Goal: Information Seeking & Learning: Learn about a topic

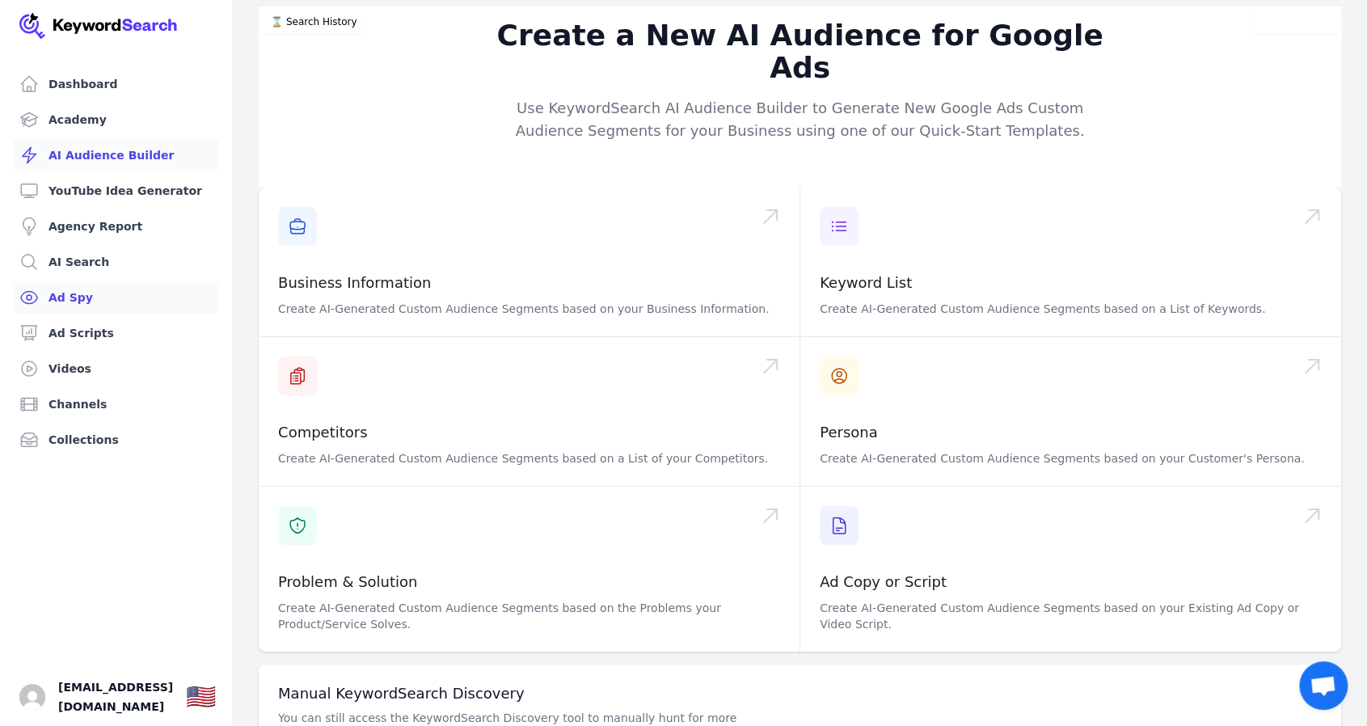
click at [76, 299] on link "Ad Spy" at bounding box center [116, 297] width 206 height 32
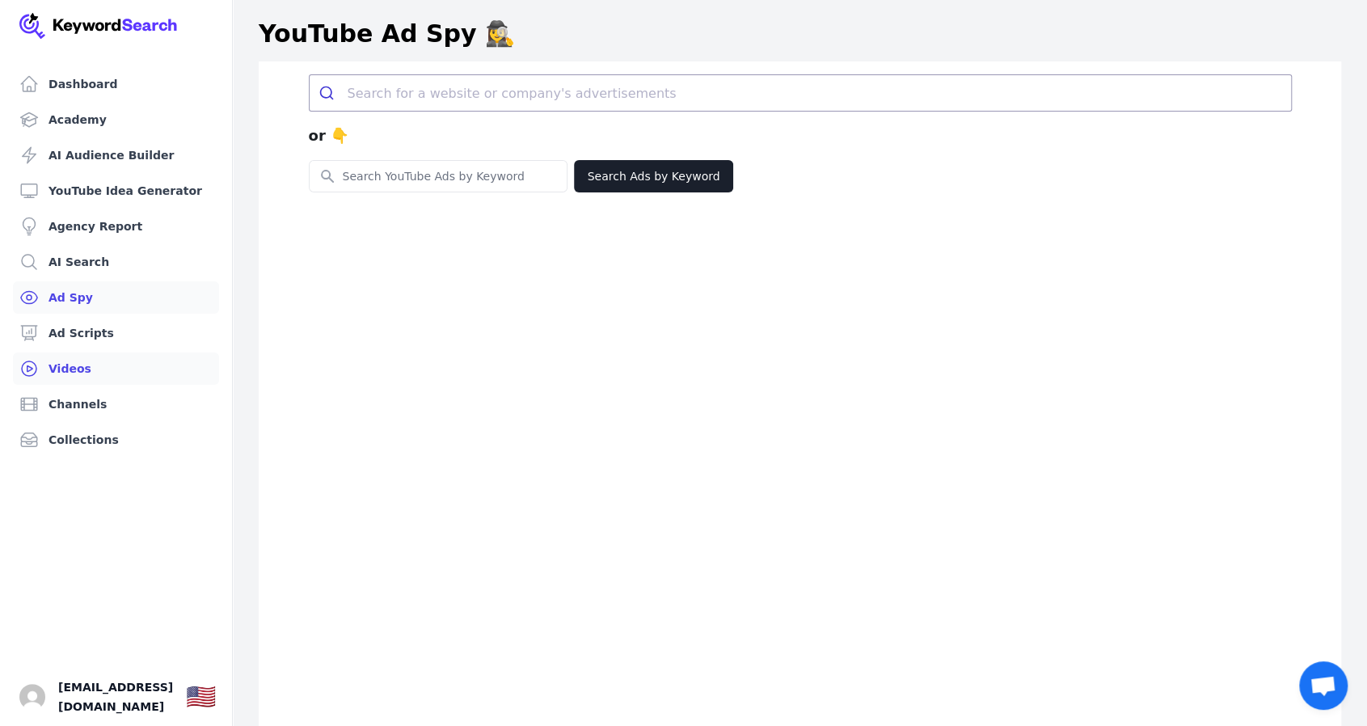
click at [69, 367] on link "Videos" at bounding box center [116, 368] width 206 height 32
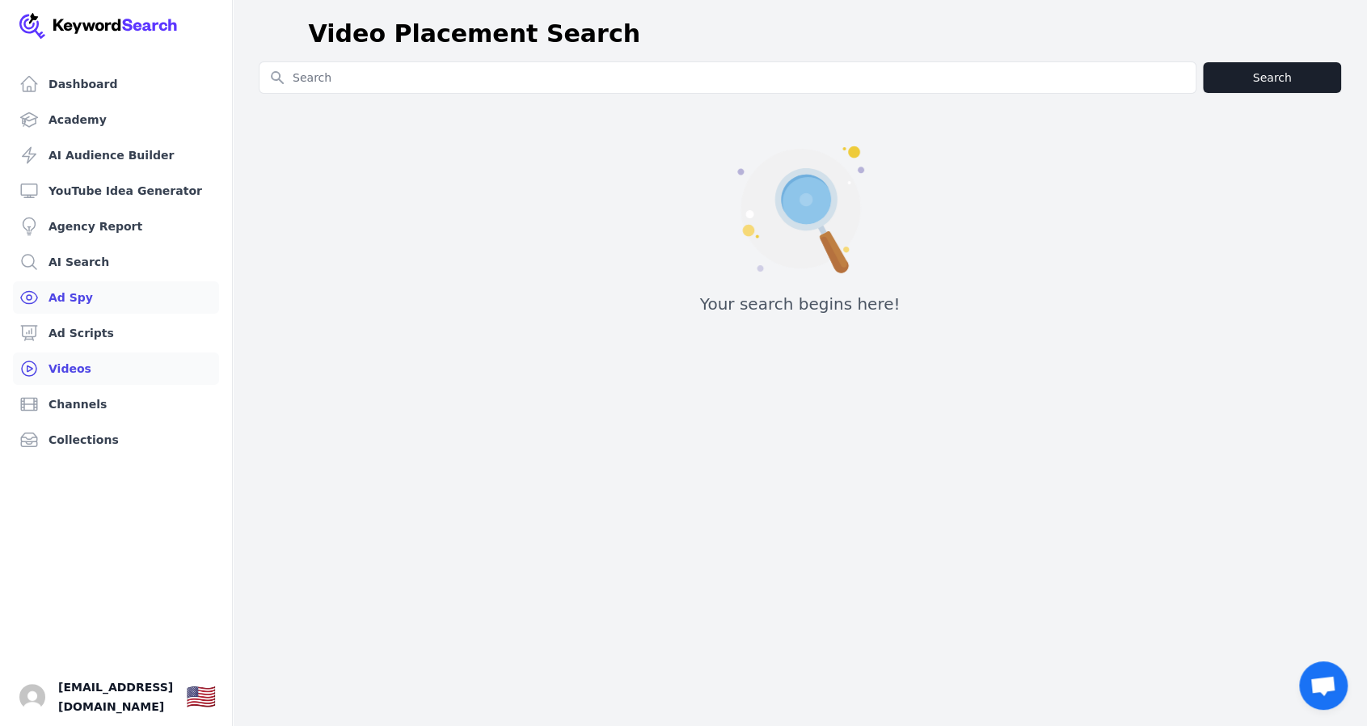
click at [66, 298] on link "Ad Spy" at bounding box center [116, 297] width 206 height 32
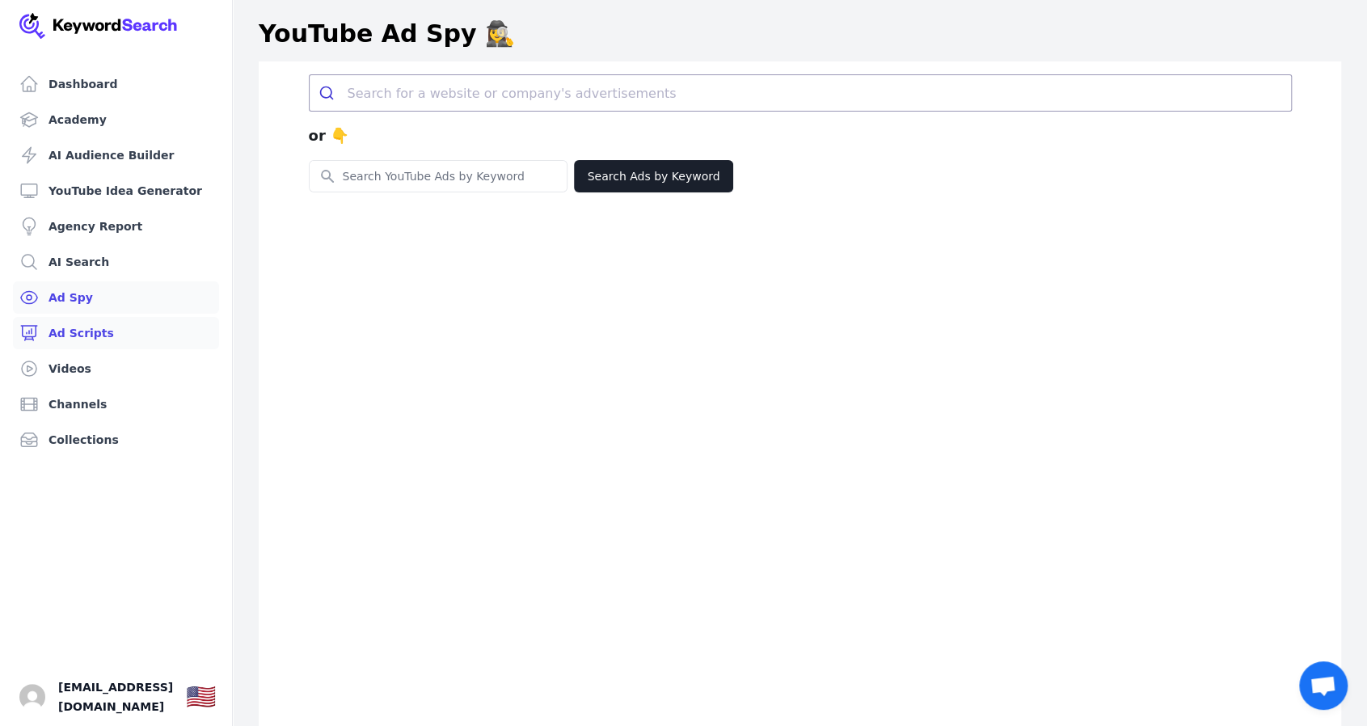
click at [82, 343] on link "Ad Scripts" at bounding box center [116, 333] width 206 height 32
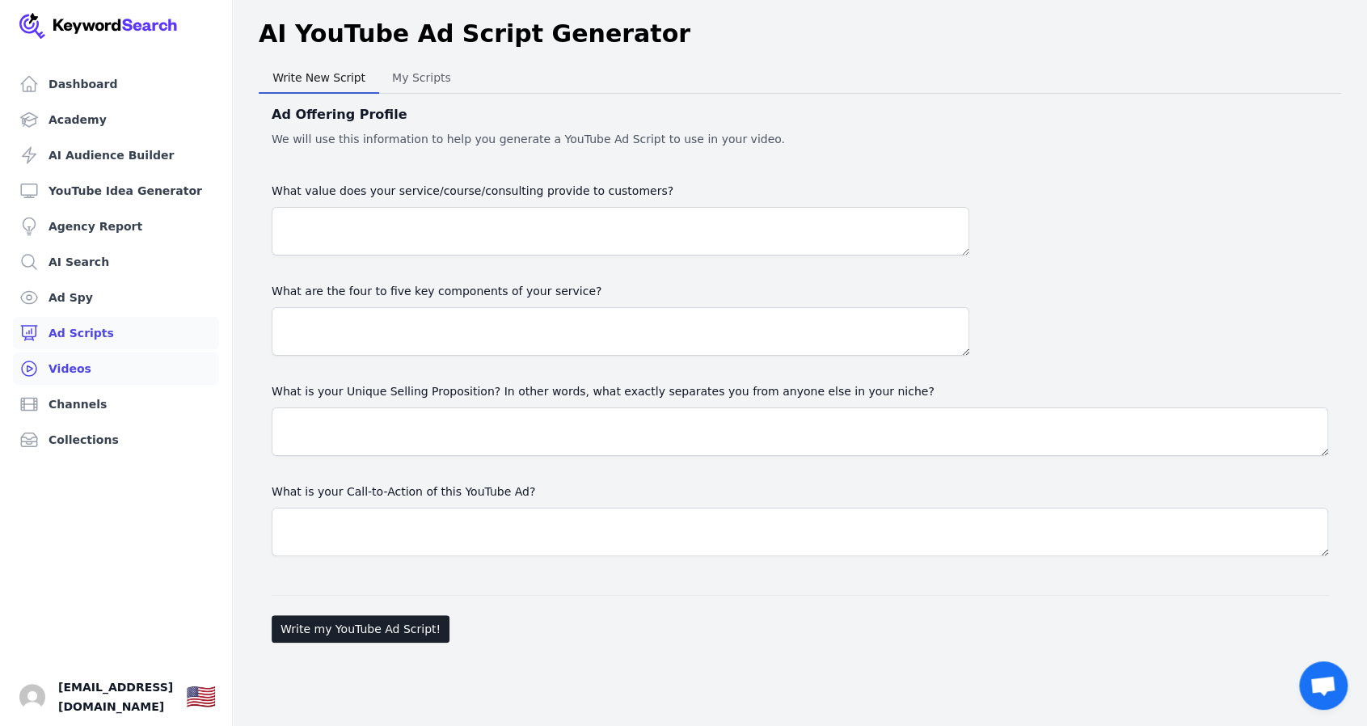
click at [73, 367] on link "Videos" at bounding box center [116, 368] width 206 height 32
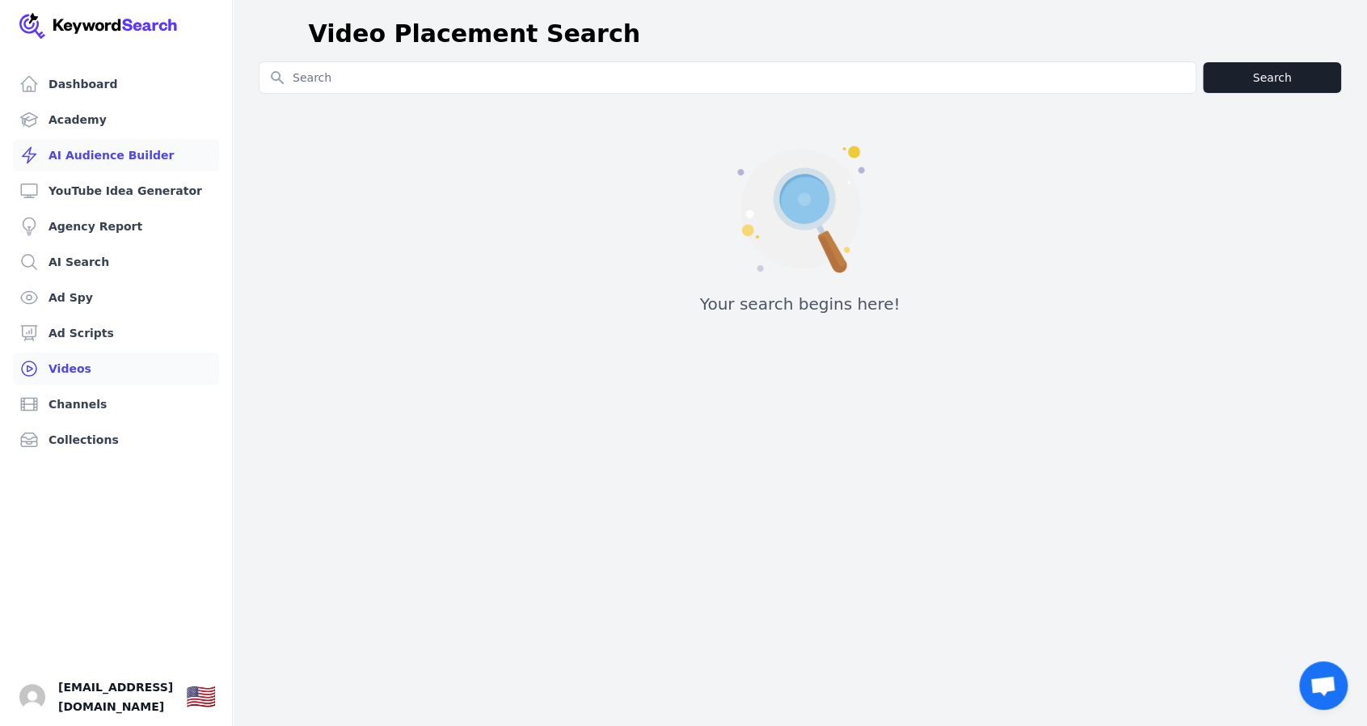
click at [87, 155] on link "AI Audience Builder" at bounding box center [116, 155] width 206 height 32
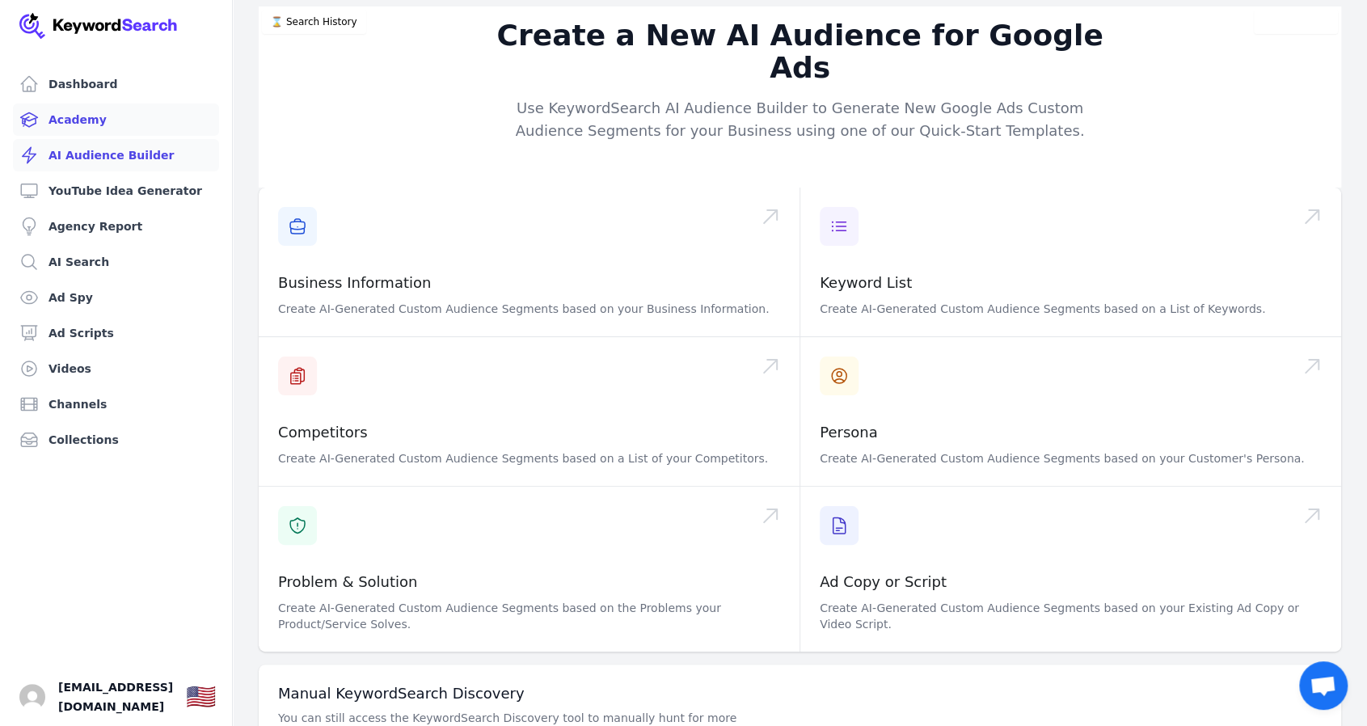
click at [74, 114] on link "Academy" at bounding box center [116, 119] width 206 height 32
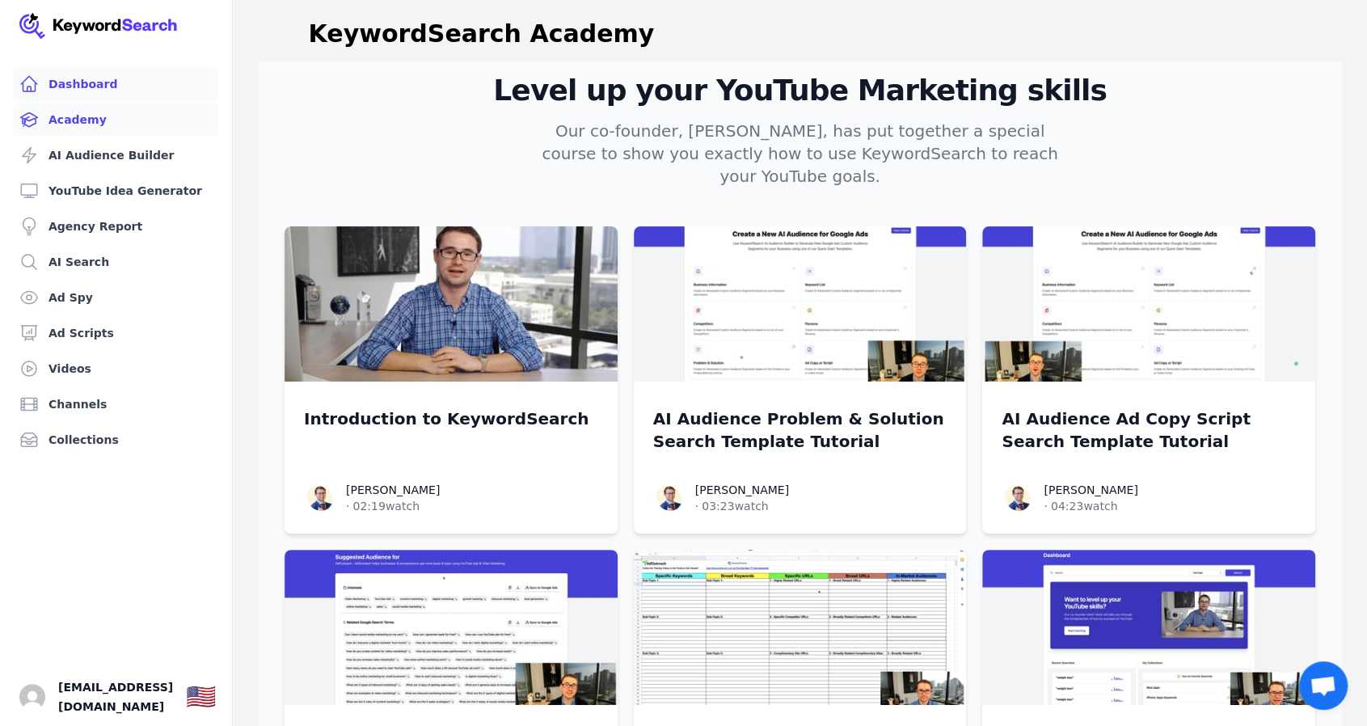
click at [91, 80] on link "Dashboard" at bounding box center [116, 84] width 206 height 32
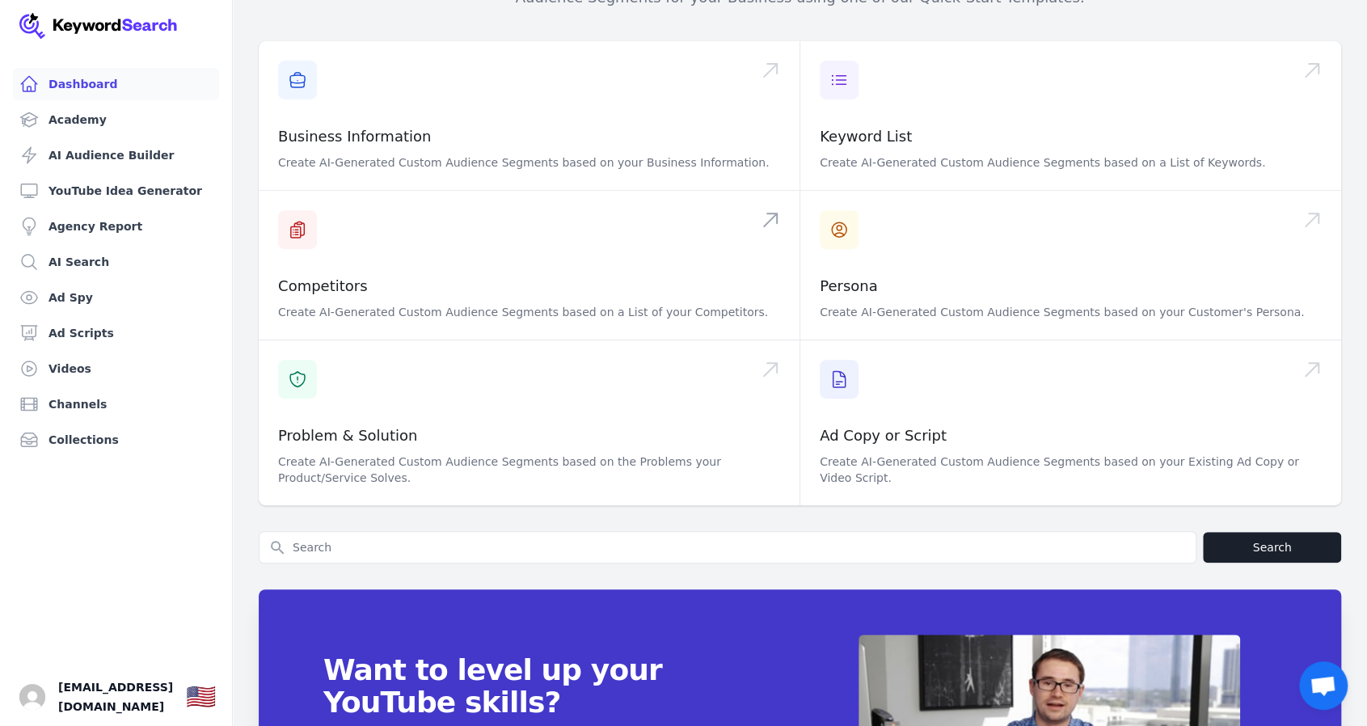
scroll to position [162, 0]
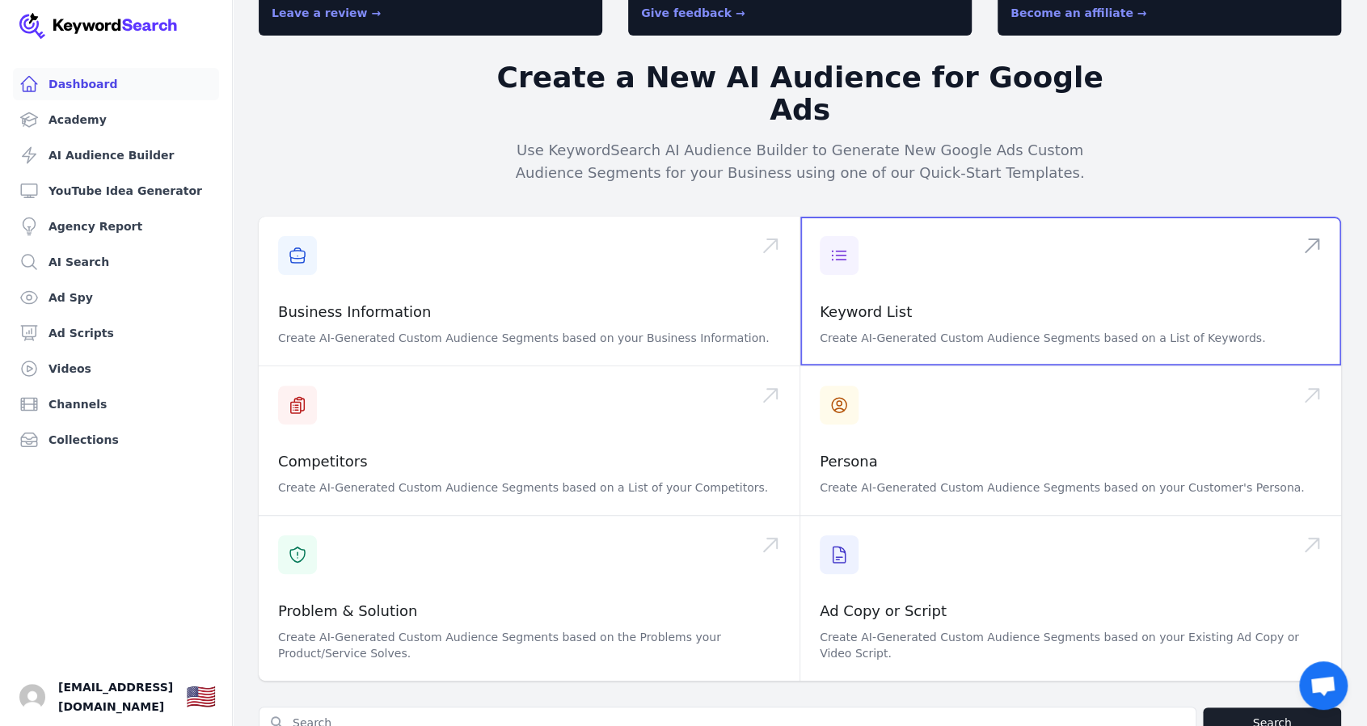
click at [872, 282] on span at bounding box center [1070, 291] width 541 height 149
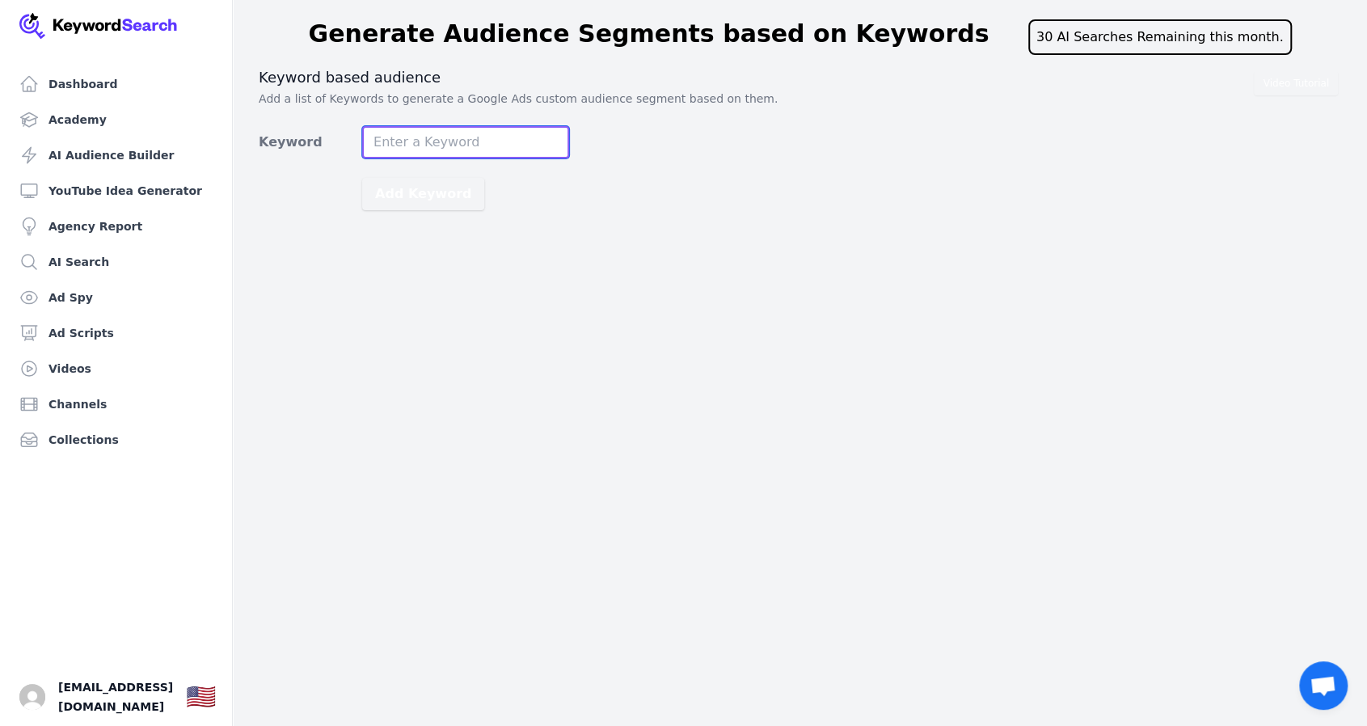
click at [439, 147] on input "Keyword" at bounding box center [465, 142] width 207 height 32
type input "Sell my house fast"
click at [362, 178] on button "Add Keyword" at bounding box center [423, 194] width 122 height 32
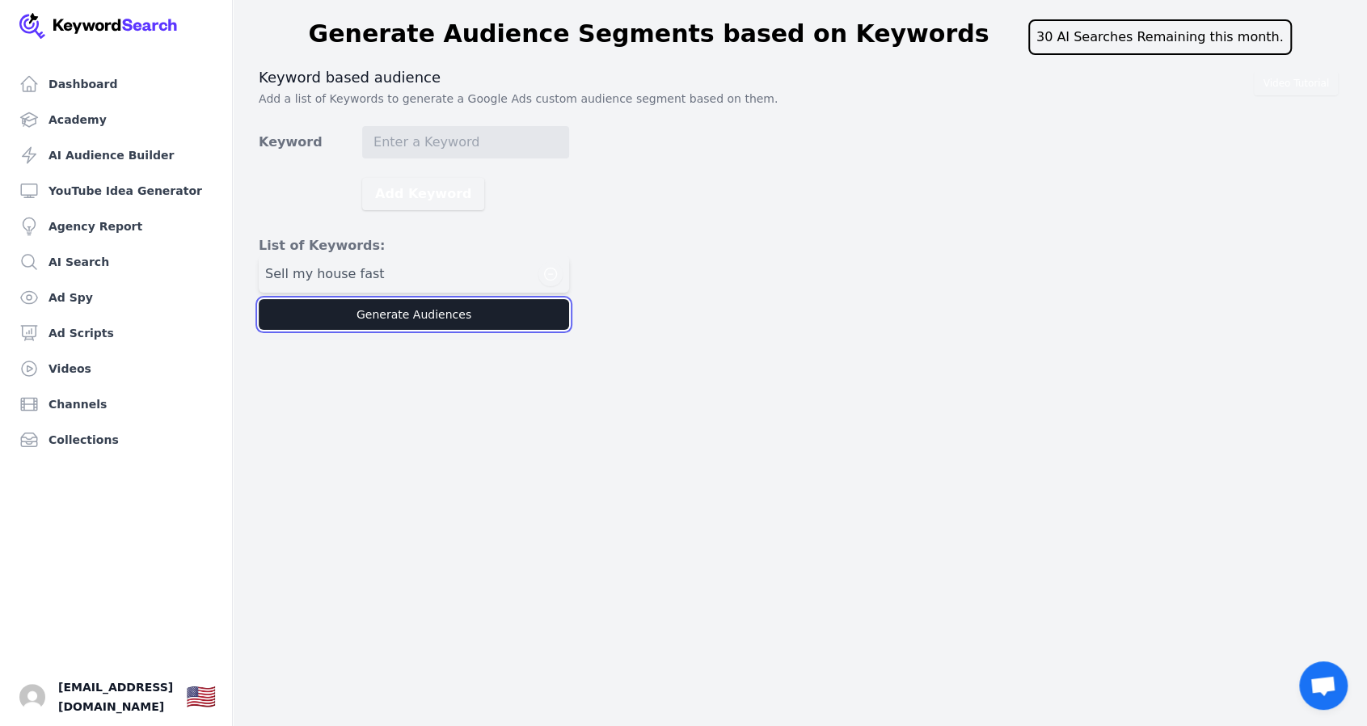
click at [448, 317] on button "Generate Audiences" at bounding box center [414, 314] width 310 height 31
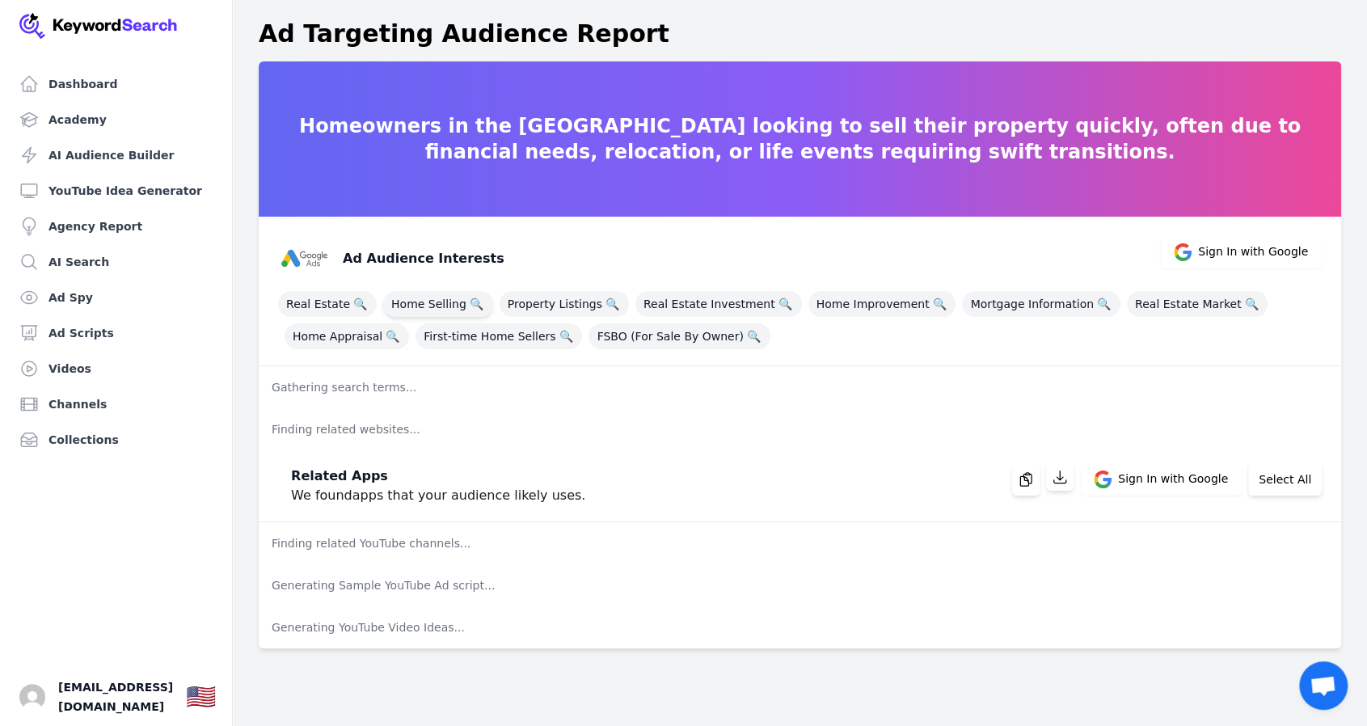
click at [446, 302] on span "Home Selling 🔍" at bounding box center [438, 304] width 110 height 26
click at [311, 297] on span "Real Estate 🔍" at bounding box center [327, 304] width 99 height 26
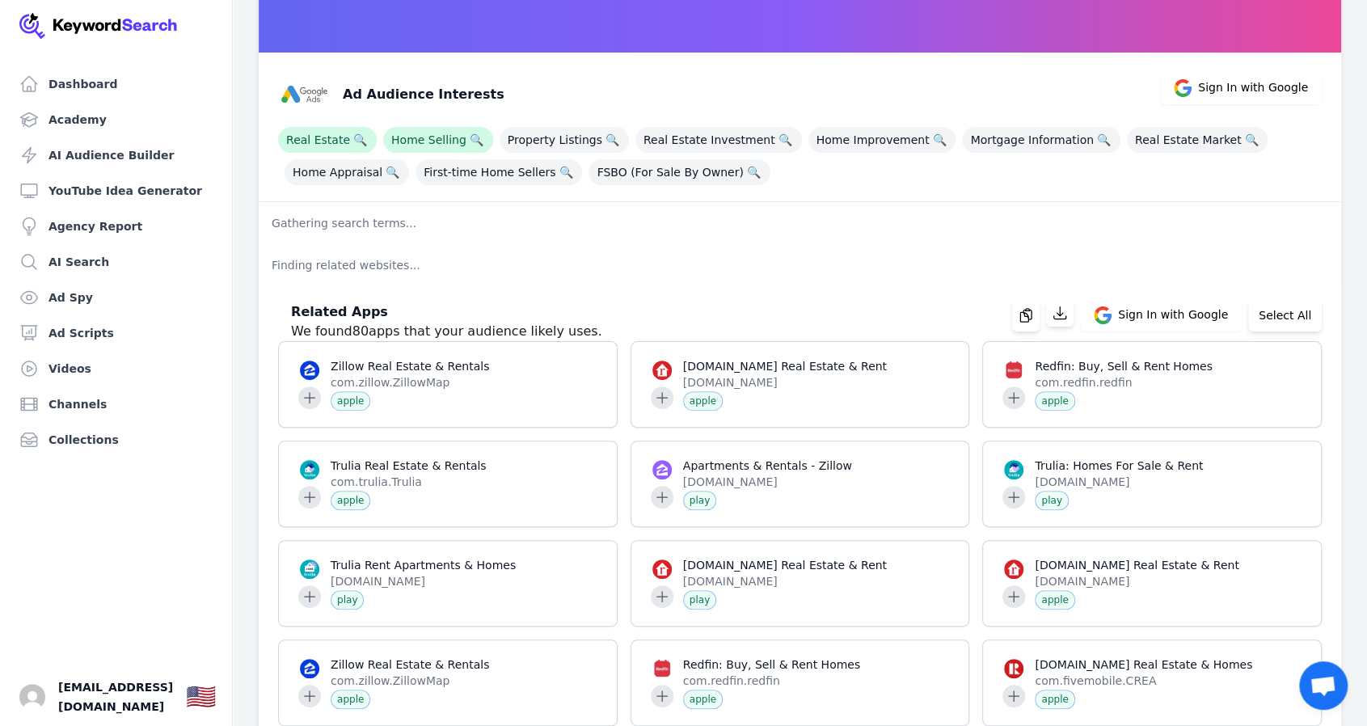
scroll to position [162, 0]
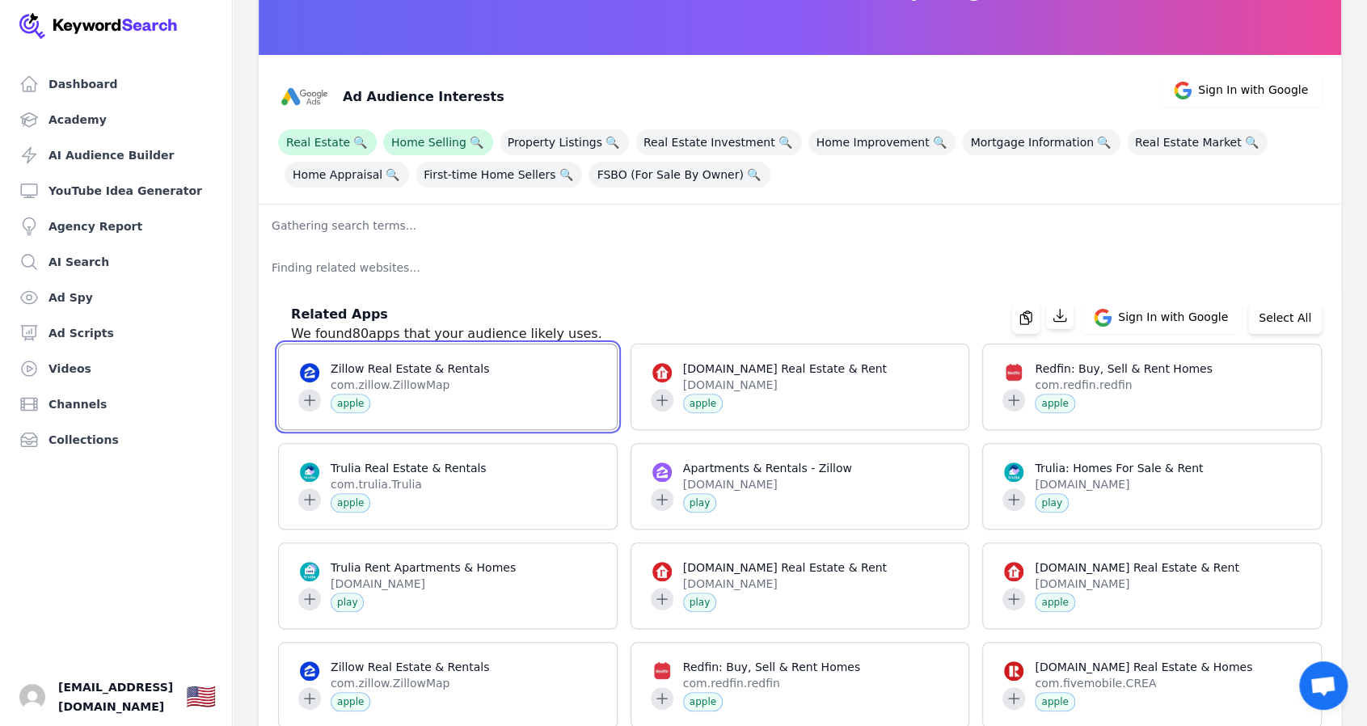
click at [576, 410] on span at bounding box center [448, 386] width 338 height 85
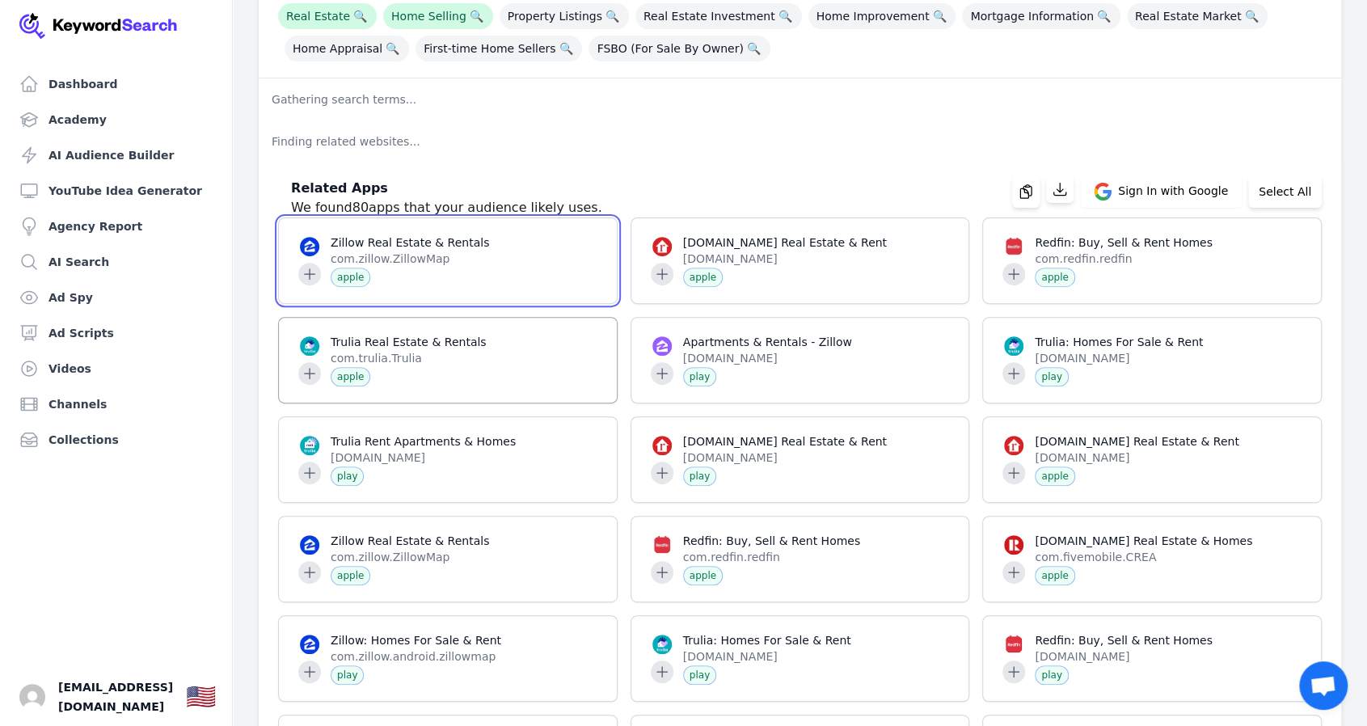
scroll to position [0, 0]
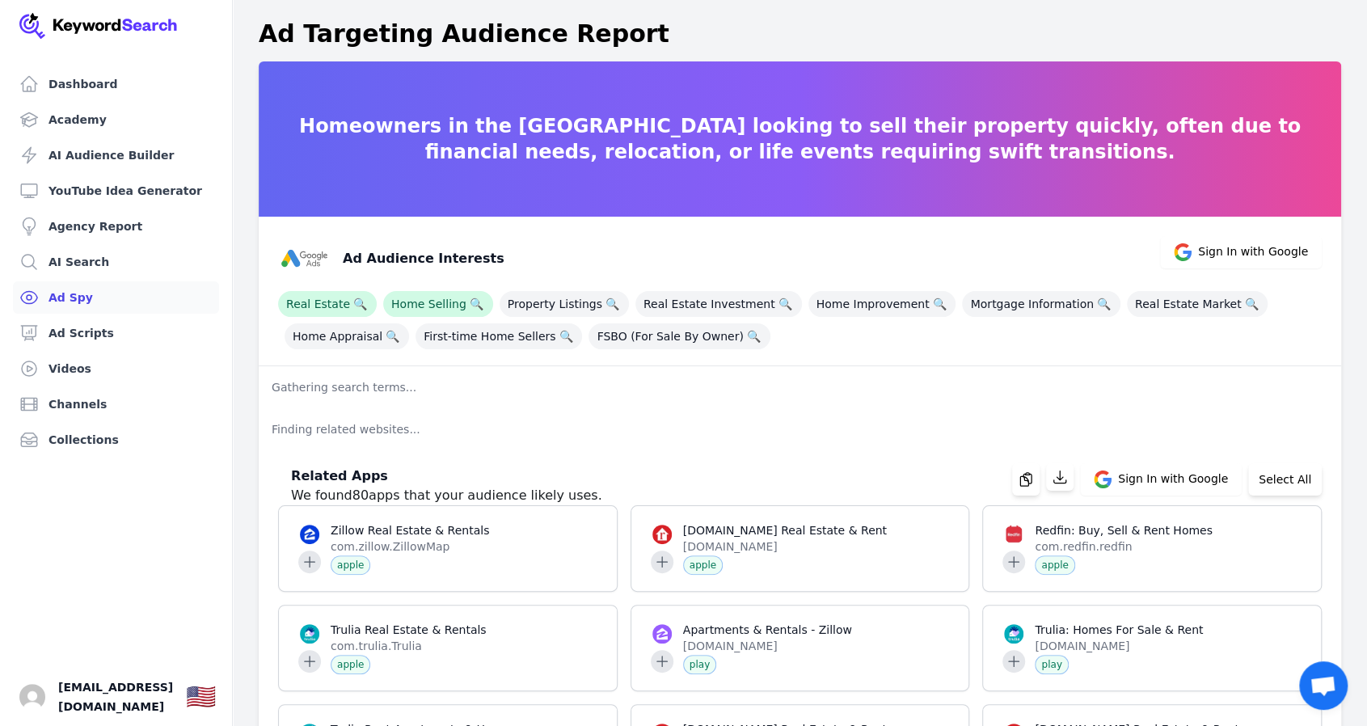
click at [63, 302] on link "Ad Spy" at bounding box center [116, 297] width 206 height 32
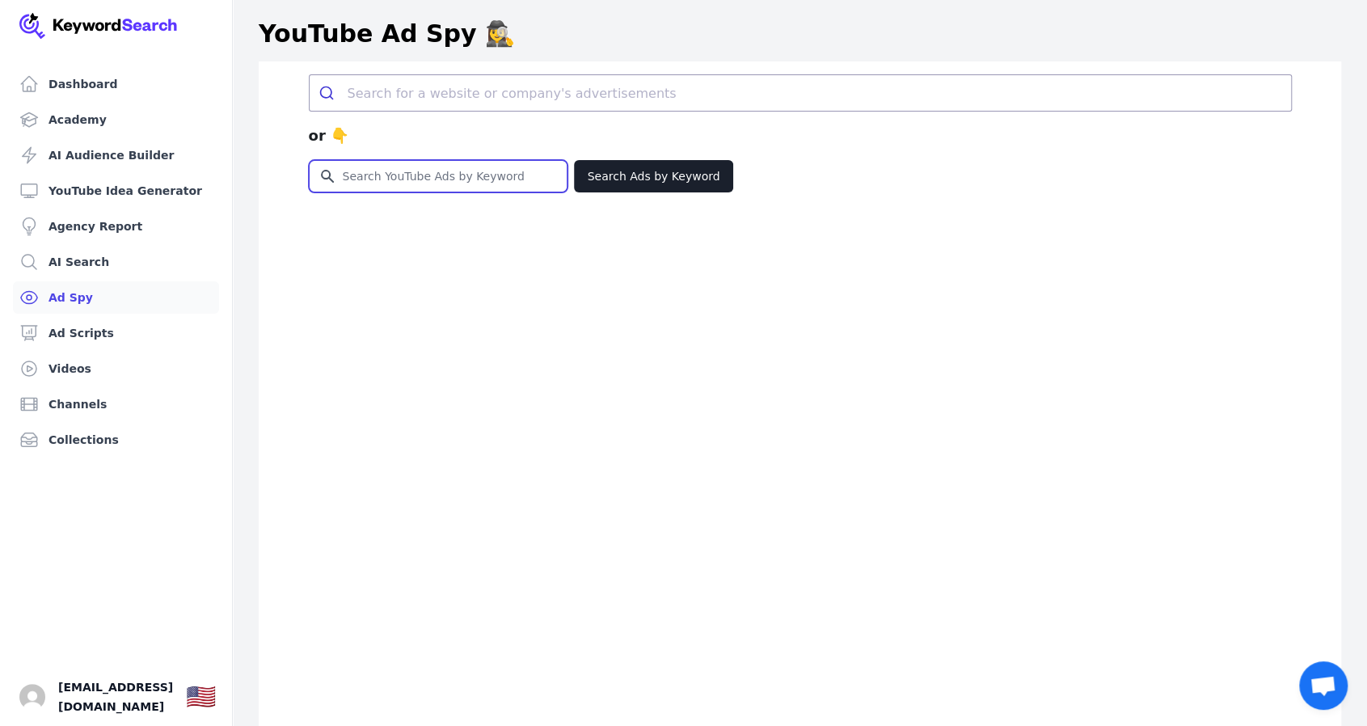
click at [416, 180] on input "Search for YouTube Keywords" at bounding box center [438, 176] width 257 height 31
type input "sell house fast"
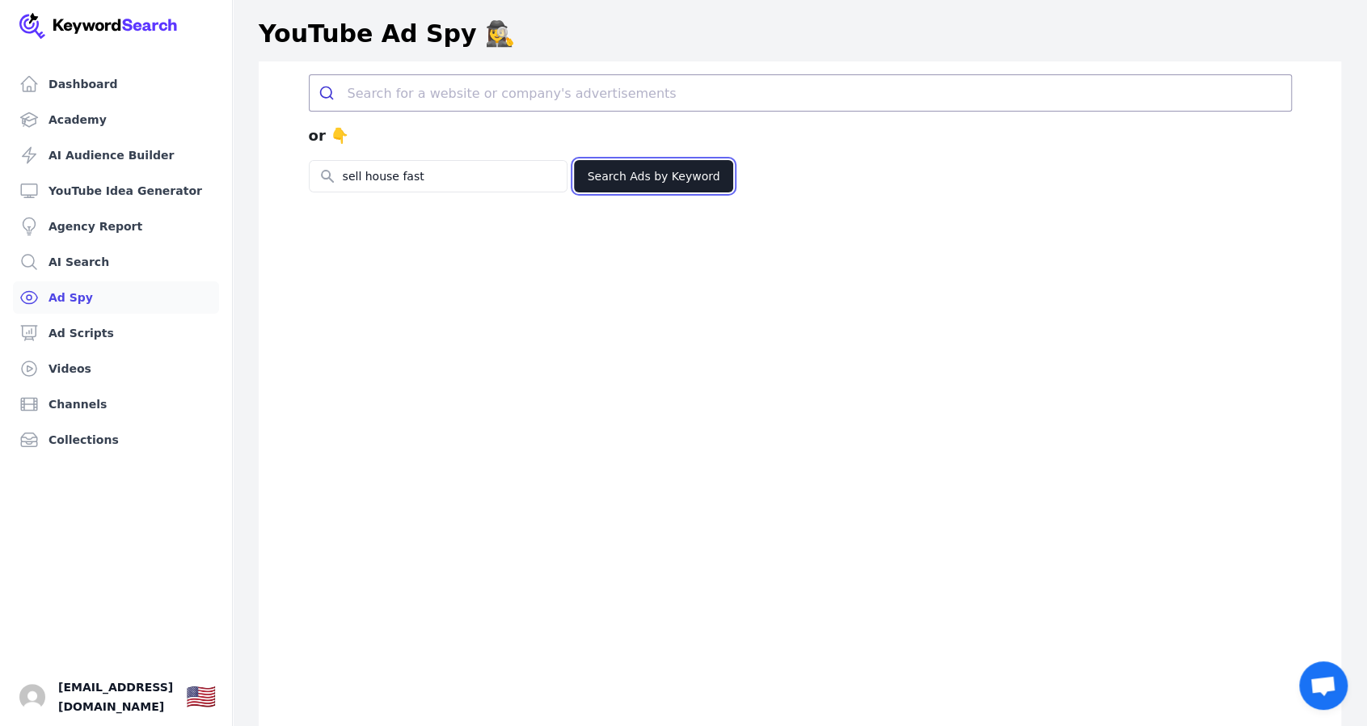
click at [642, 175] on button "Search Ads by Keyword" at bounding box center [654, 176] width 160 height 32
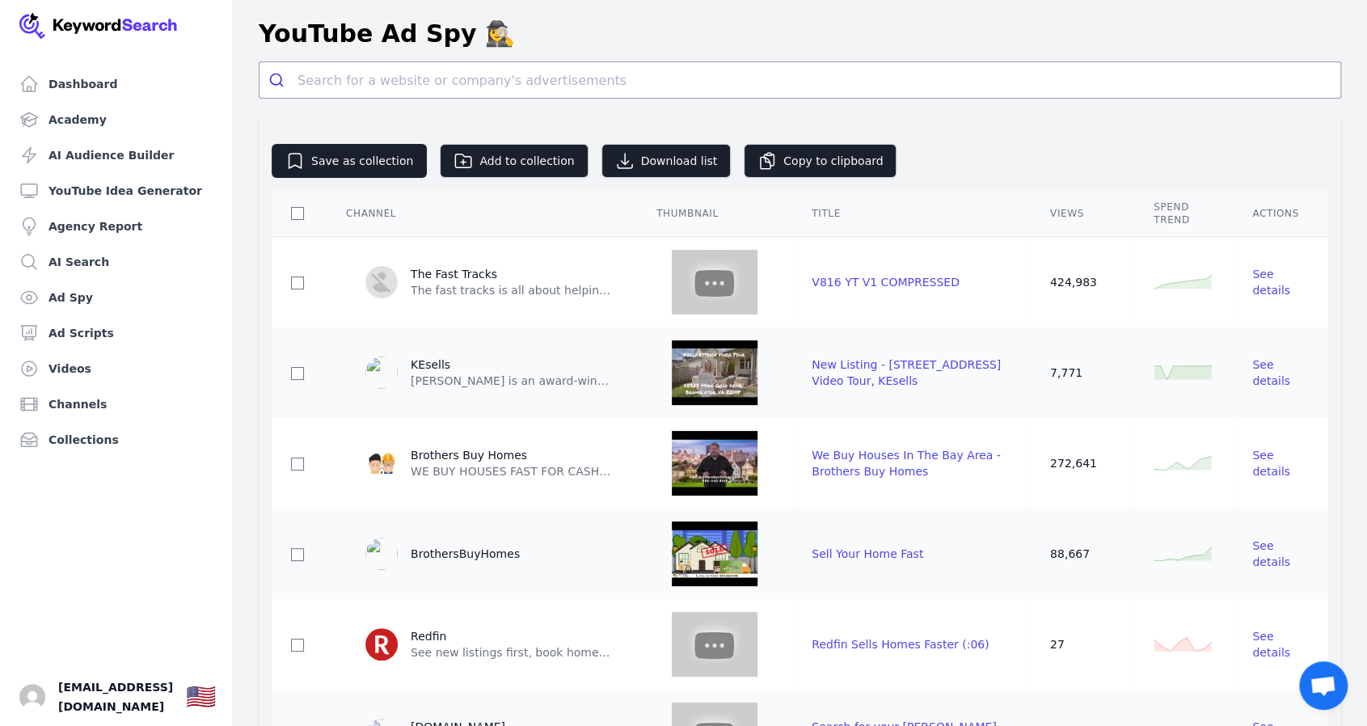
click at [1075, 216] on div "Views" at bounding box center [1082, 213] width 65 height 13
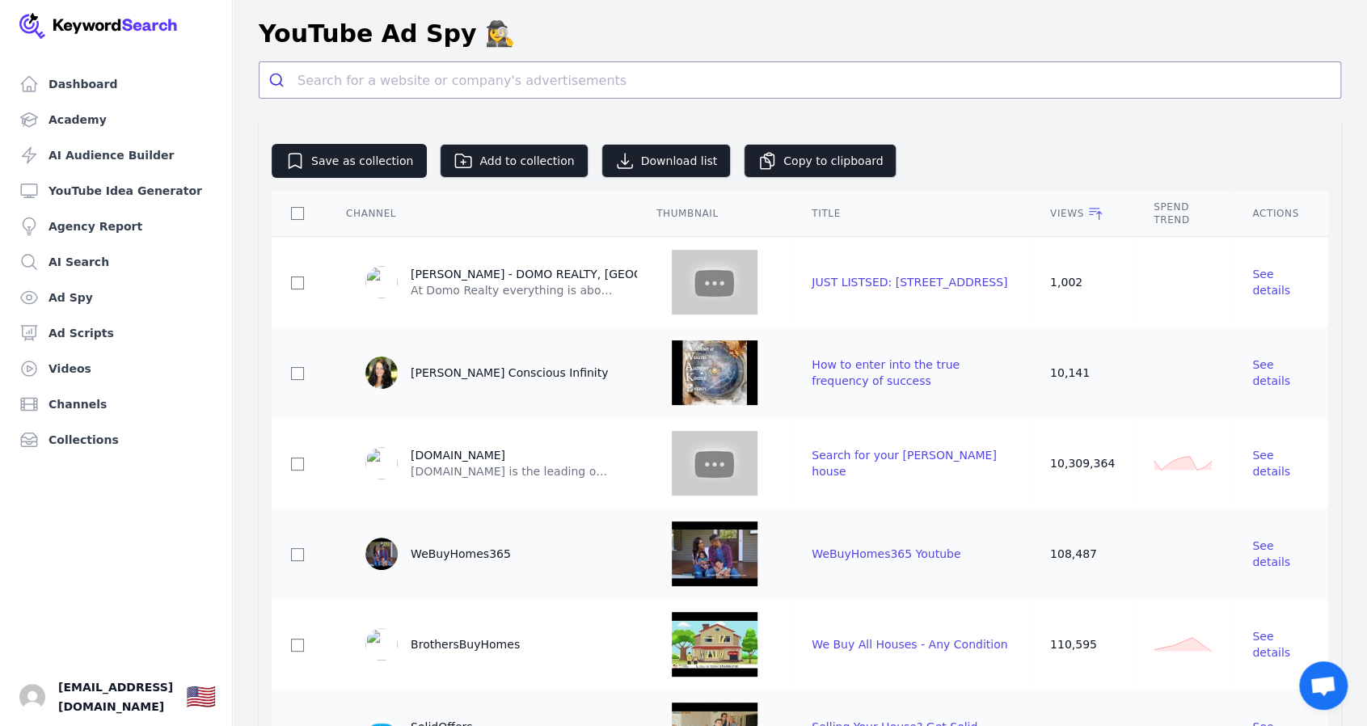
click at [1075, 214] on div "Views" at bounding box center [1082, 213] width 65 height 16
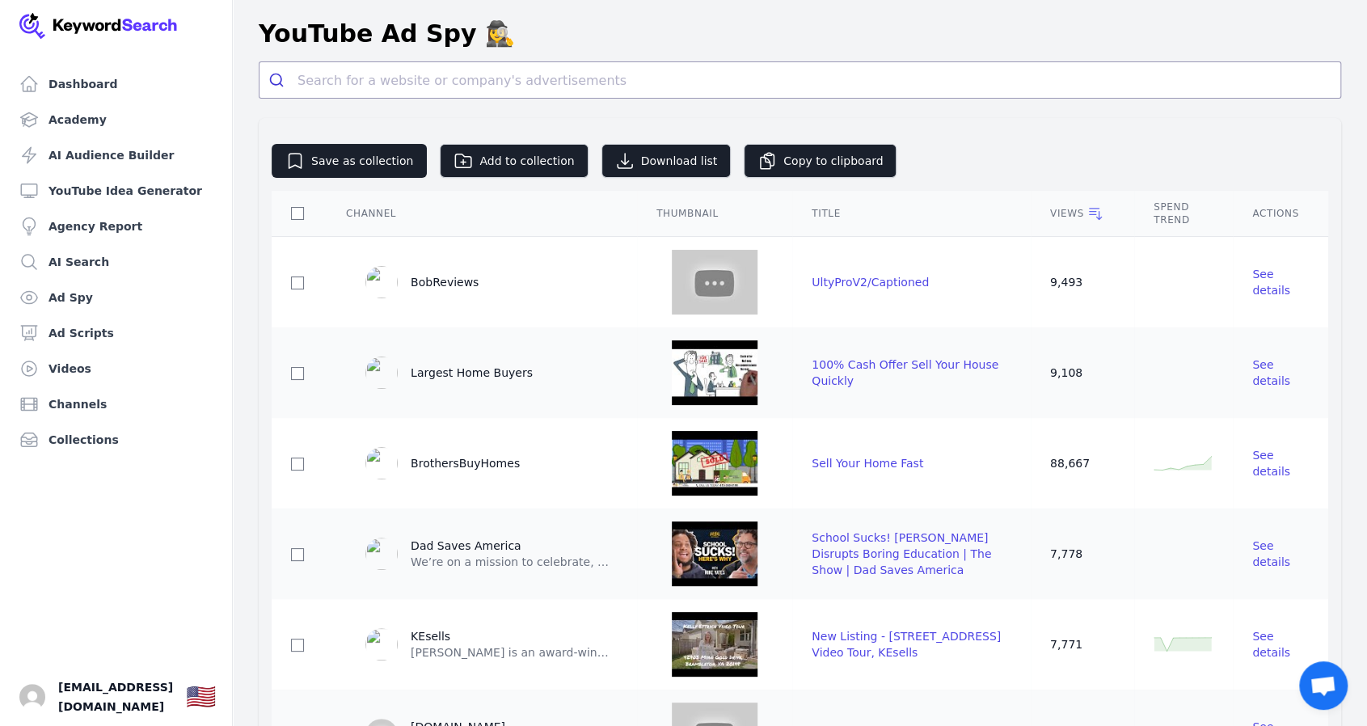
click at [1095, 211] on div "Views" at bounding box center [1082, 213] width 65 height 16
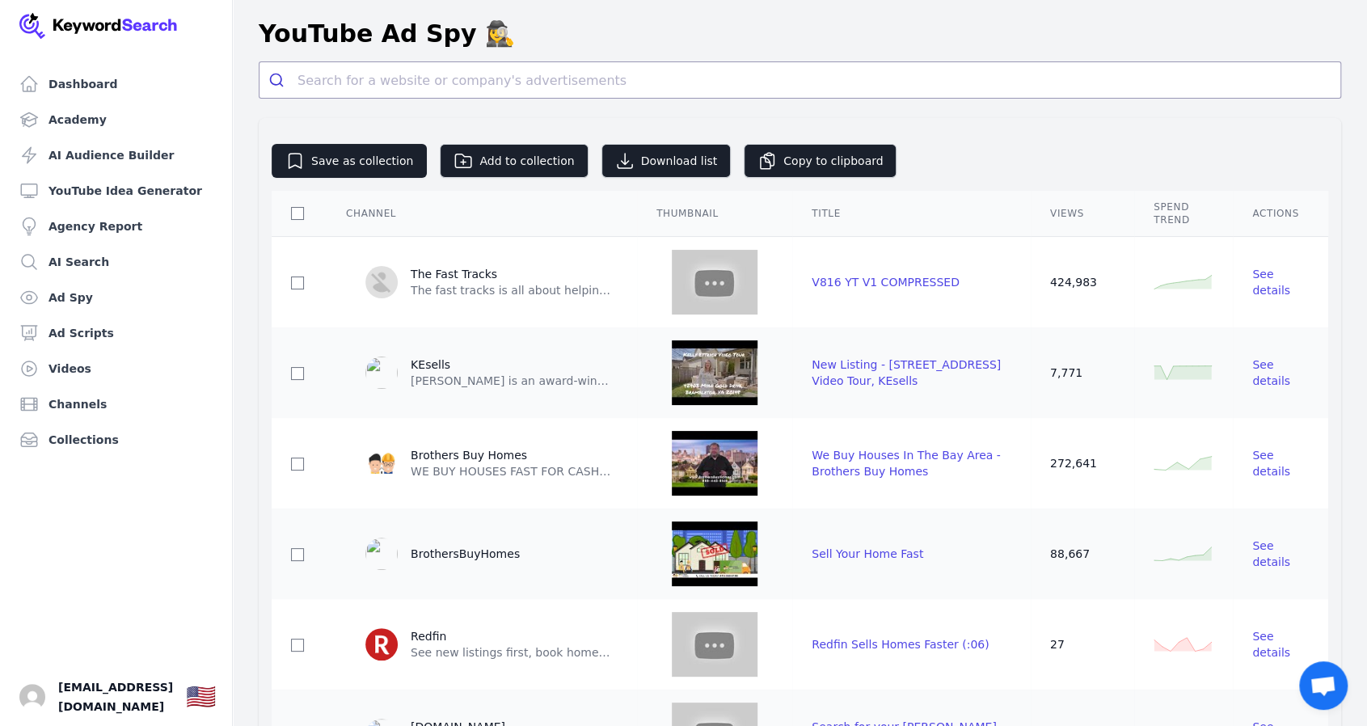
click at [1095, 211] on div "Views" at bounding box center [1082, 213] width 65 height 13
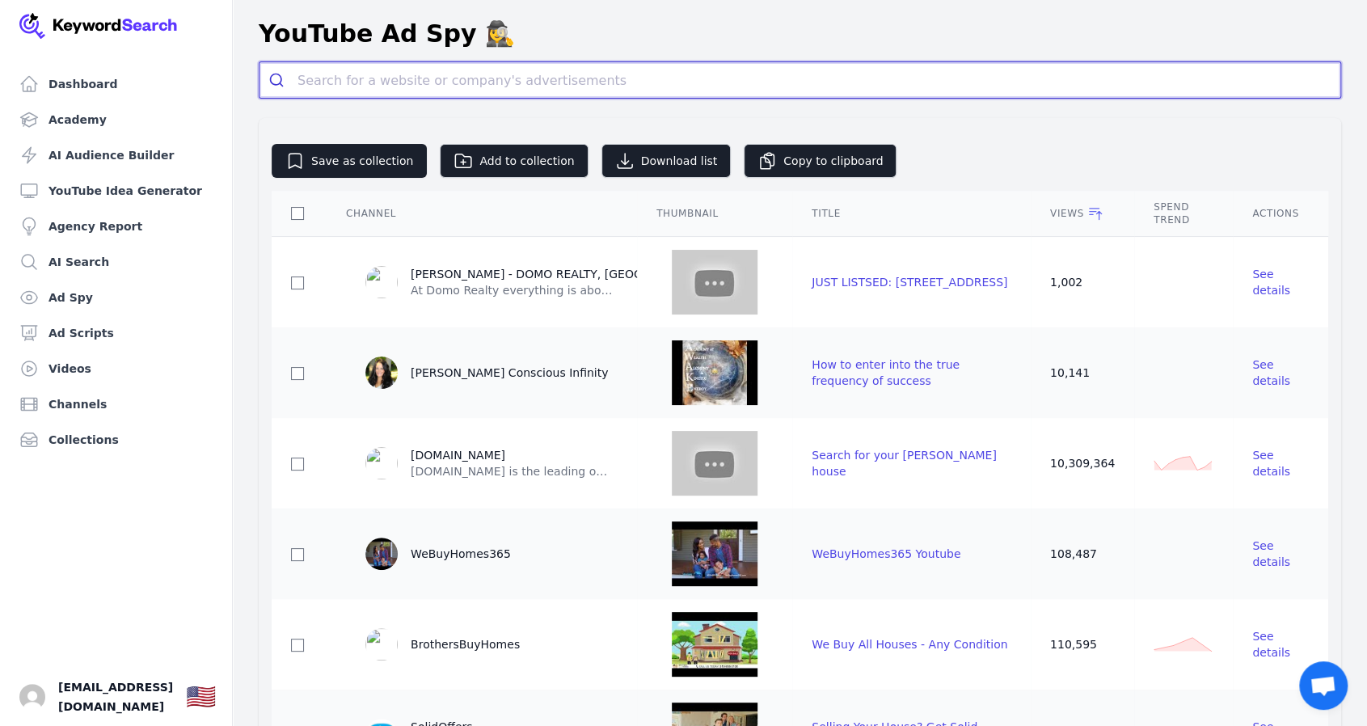
click at [380, 84] on input "search" at bounding box center [818, 80] width 1043 height 36
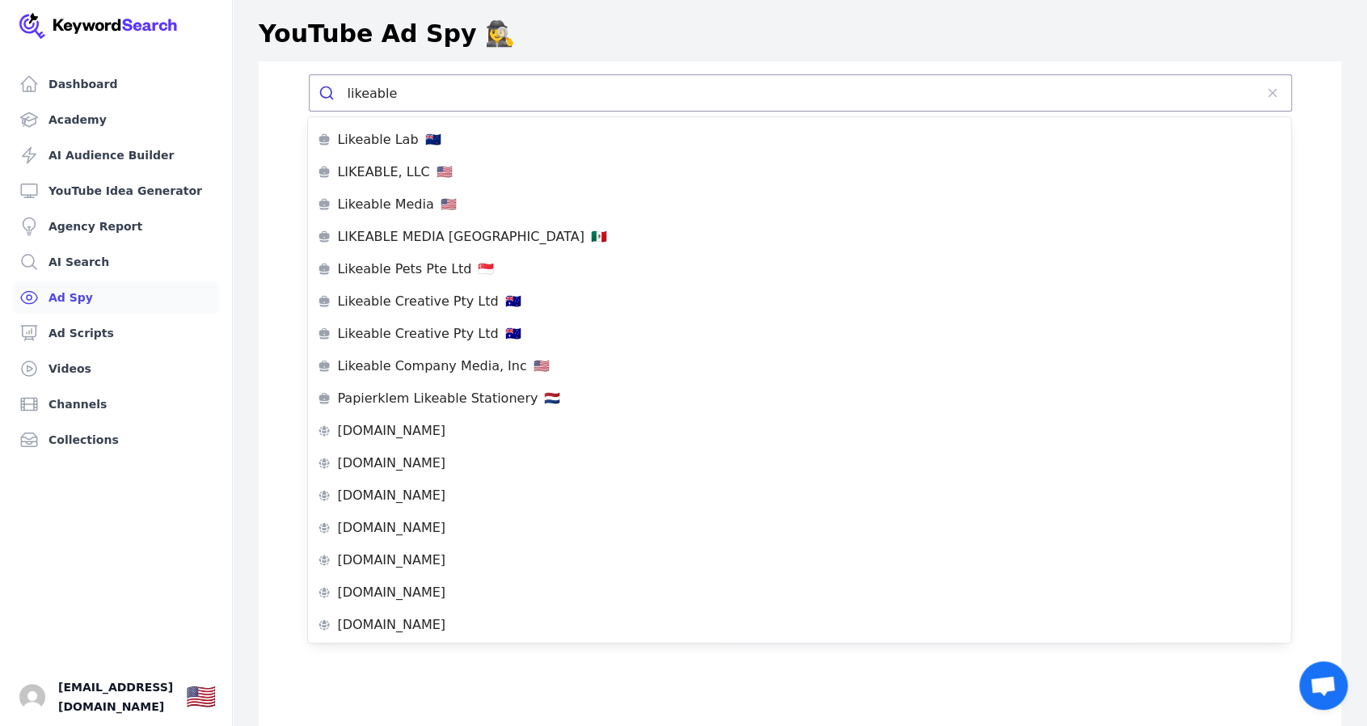
type input "likeable a"
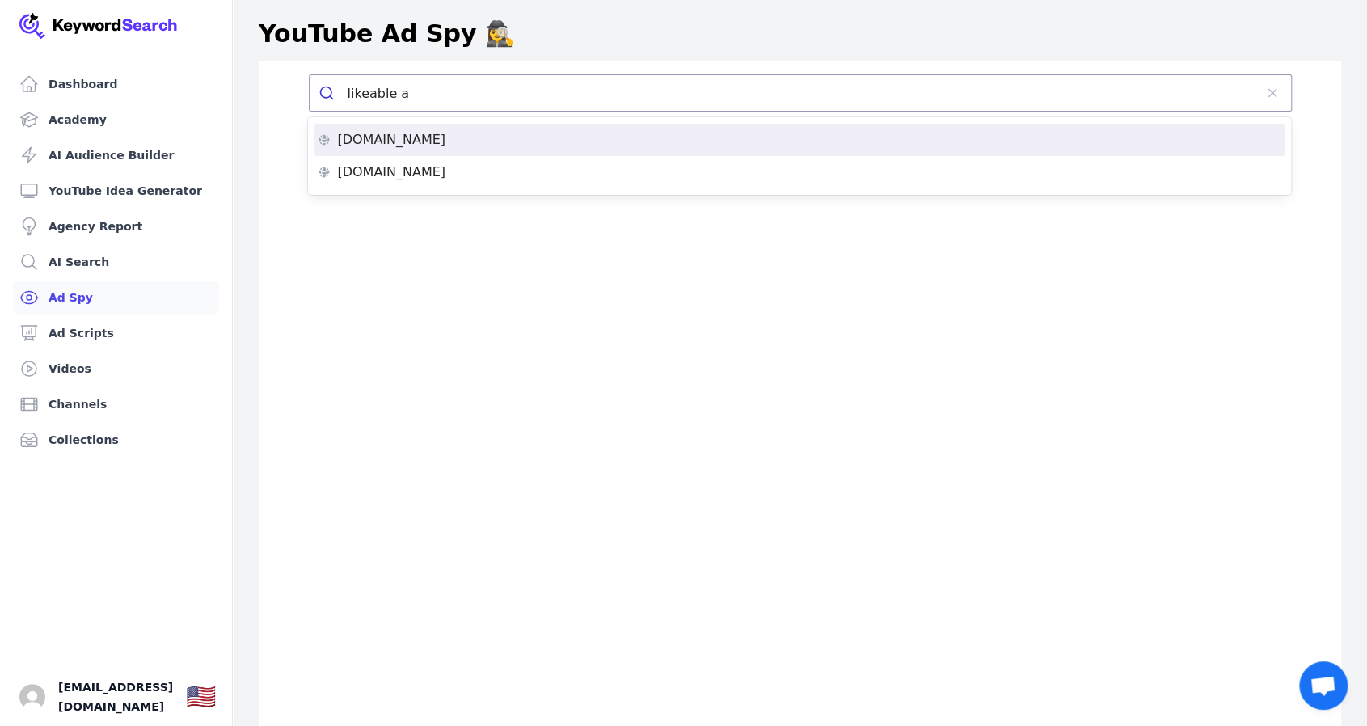
click at [426, 133] on p "[DOMAIN_NAME]" at bounding box center [391, 139] width 108 height 13
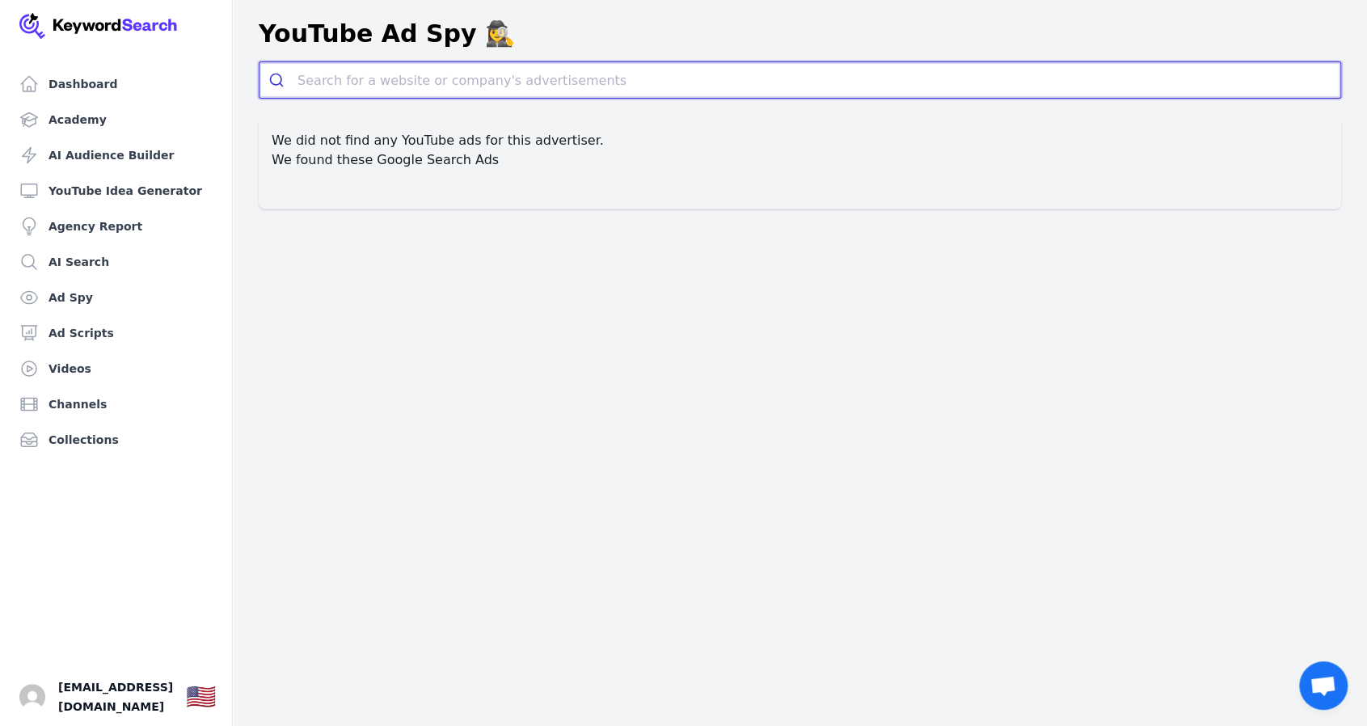
click at [368, 80] on input "search" at bounding box center [818, 80] width 1043 height 36
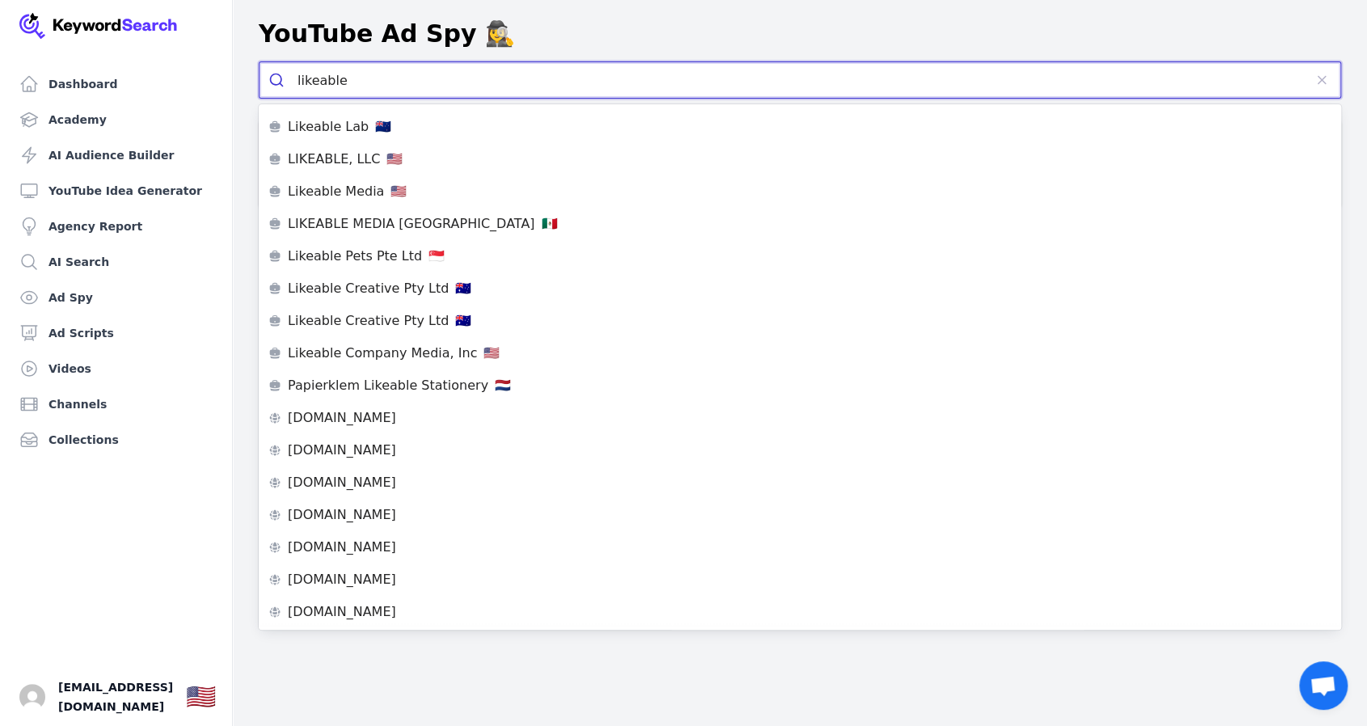
type input "likeable a"
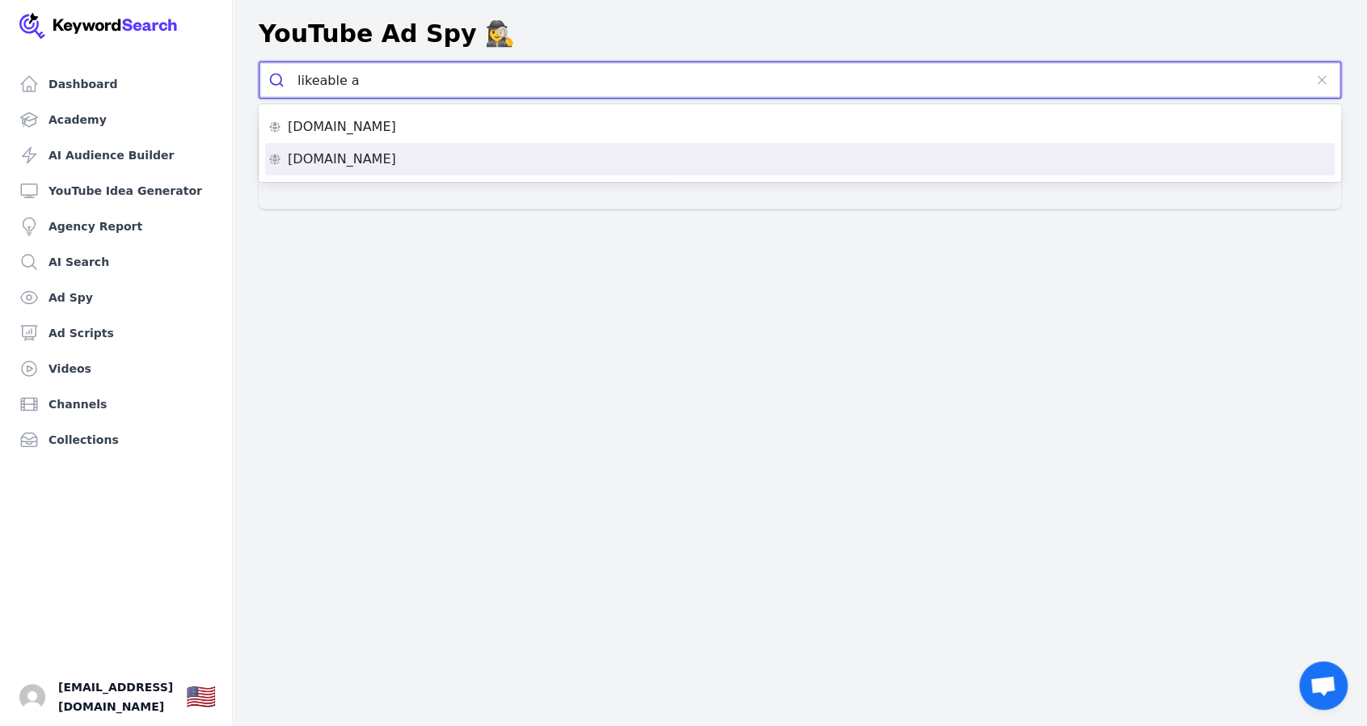
click at [367, 160] on p "[DOMAIN_NAME]" at bounding box center [342, 159] width 108 height 13
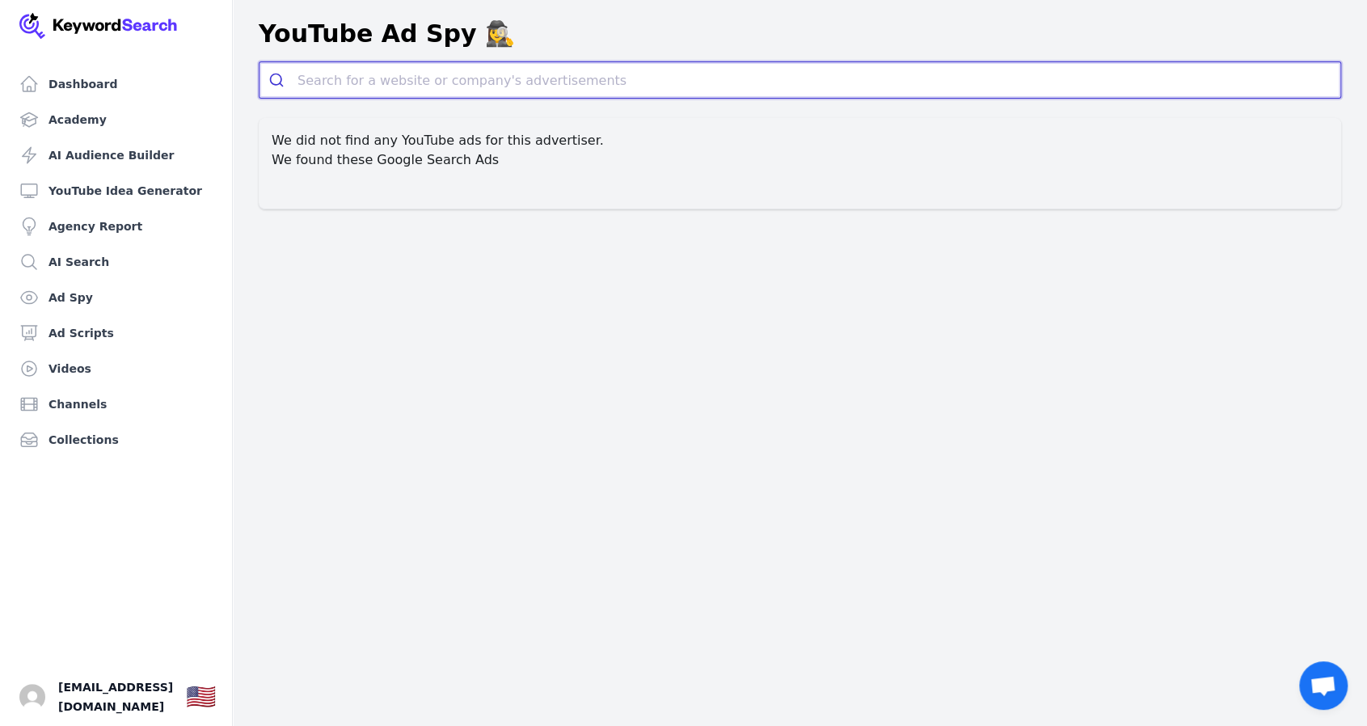
click at [388, 82] on input "search" at bounding box center [818, 80] width 1043 height 36
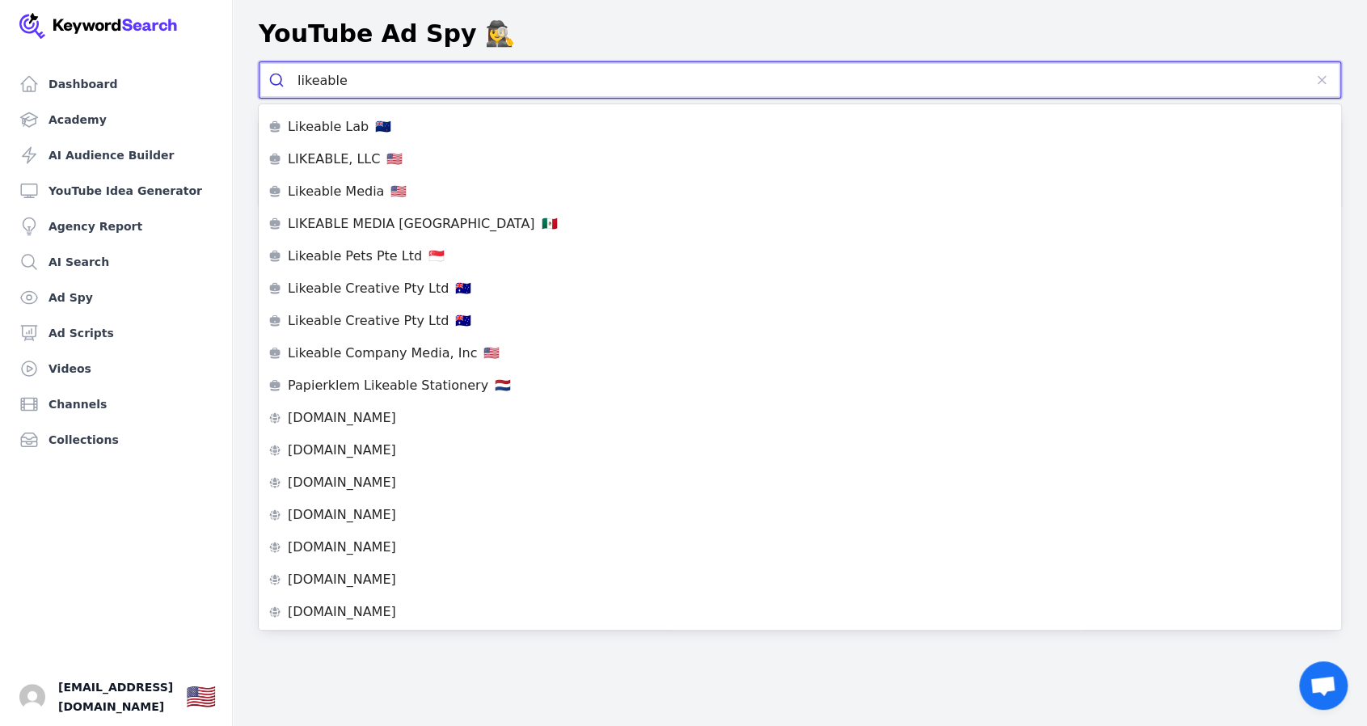
type input "likeable"
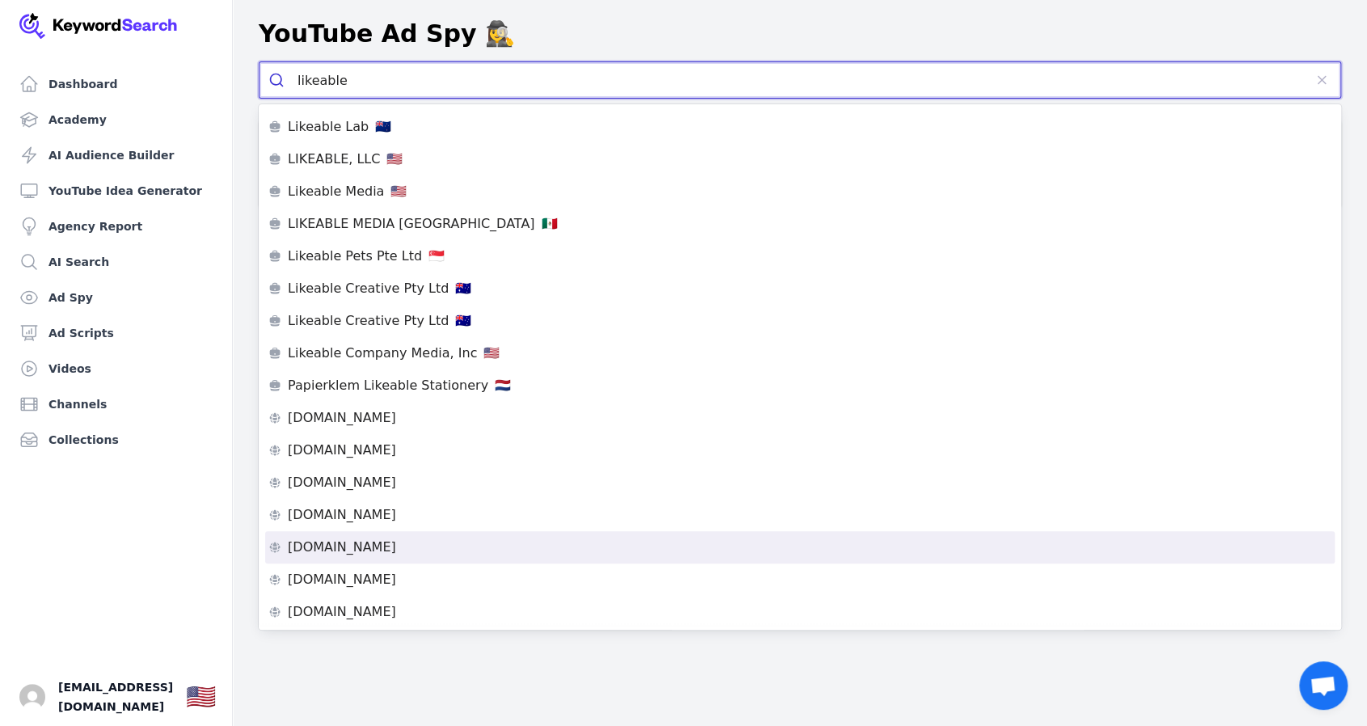
click at [443, 552] on div "[DOMAIN_NAME]" at bounding box center [799, 547] width 1063 height 13
